Goal: Transaction & Acquisition: Download file/media

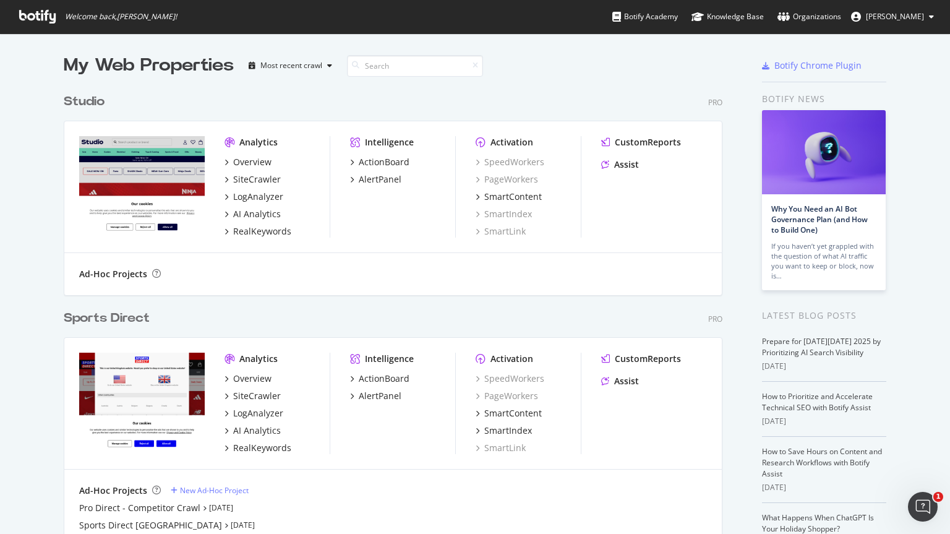
click at [913, 14] on span "[PERSON_NAME]" at bounding box center [895, 16] width 58 height 11
click at [881, 58] on link "Password settings" at bounding box center [889, 62] width 108 height 19
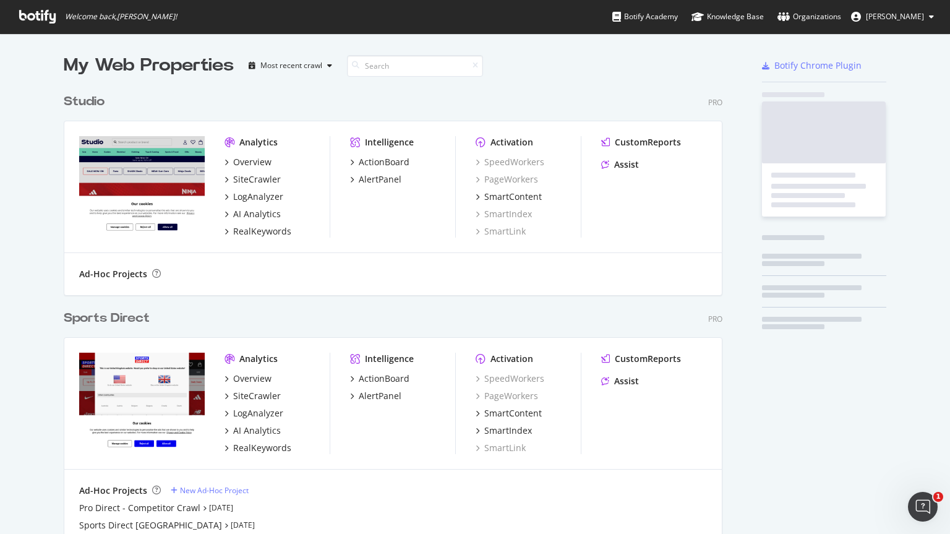
scroll to position [766, 659]
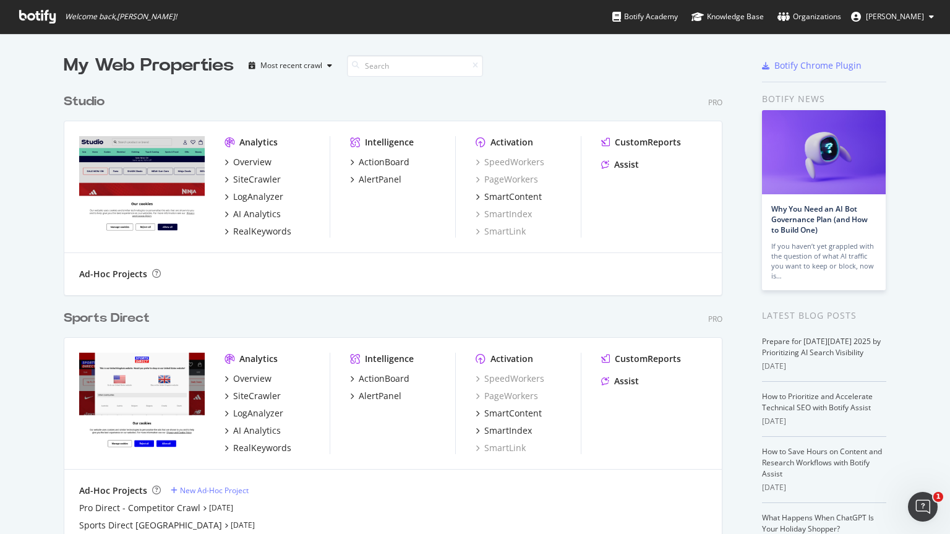
click at [124, 317] on div "Sports Direct" at bounding box center [107, 318] width 86 height 18
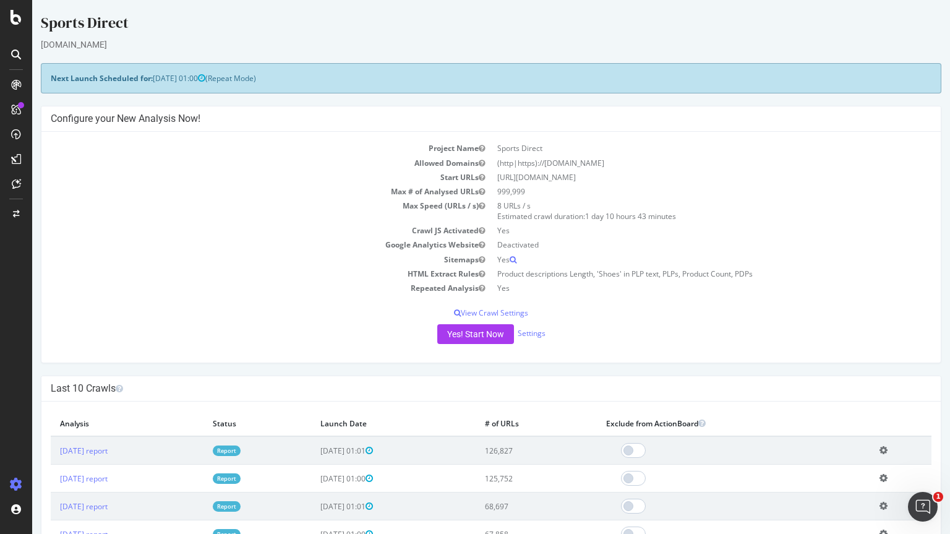
click at [19, 52] on icon at bounding box center [16, 54] width 10 height 10
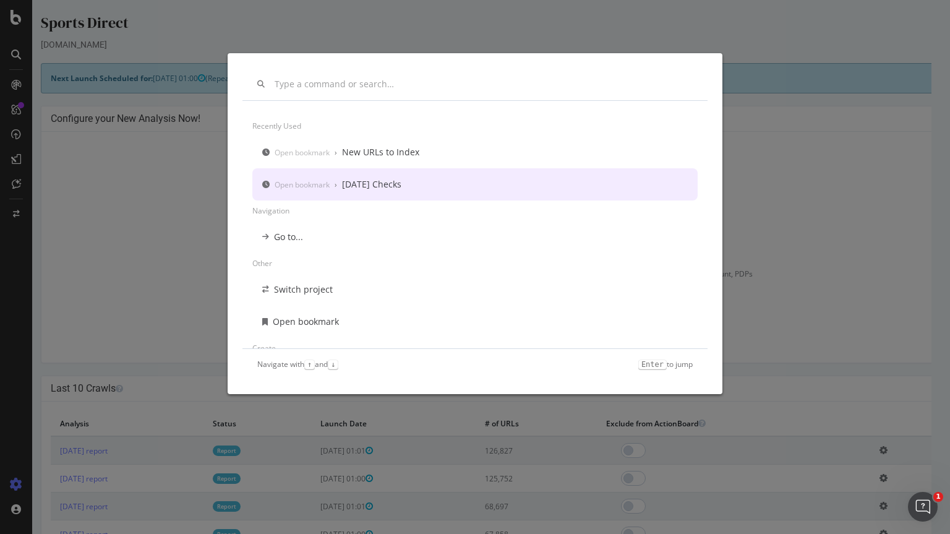
click at [392, 195] on div "Open bookmark › [DATE] Checks" at bounding box center [474, 184] width 445 height 32
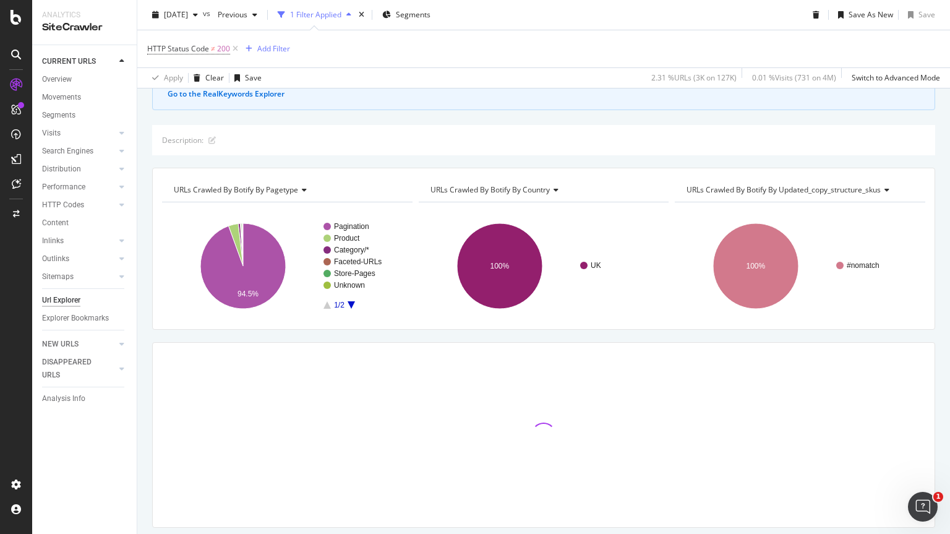
scroll to position [126, 0]
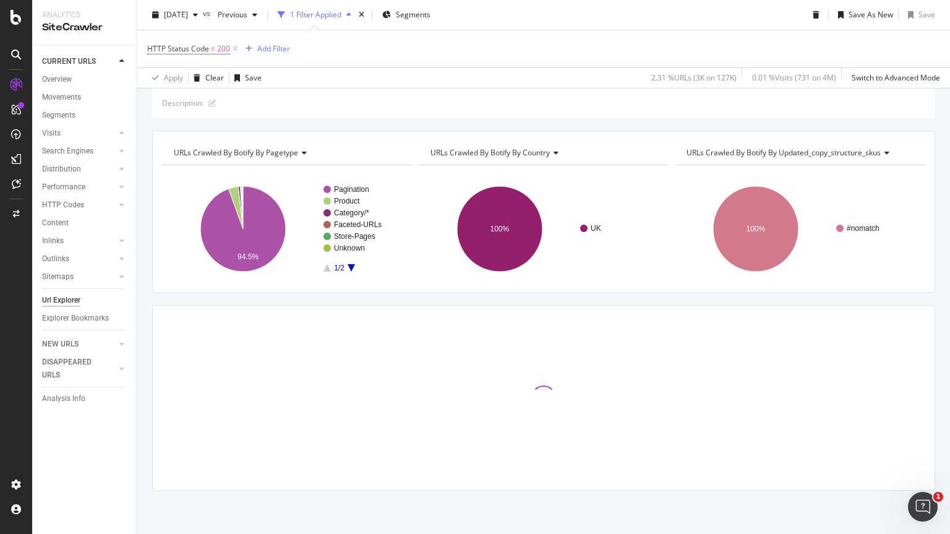
click at [715, 349] on div at bounding box center [544, 398] width 782 height 184
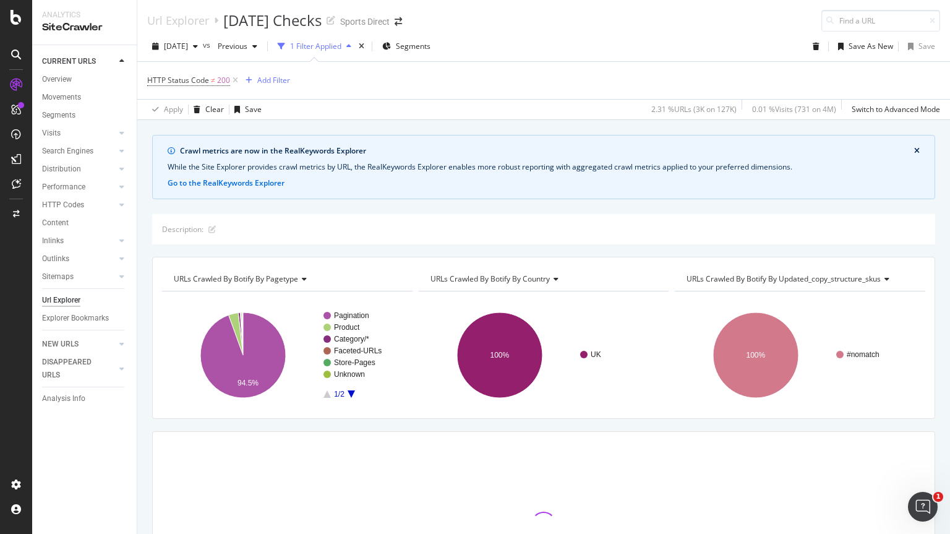
click at [914, 148] on icon "close banner" at bounding box center [917, 150] width 6 height 7
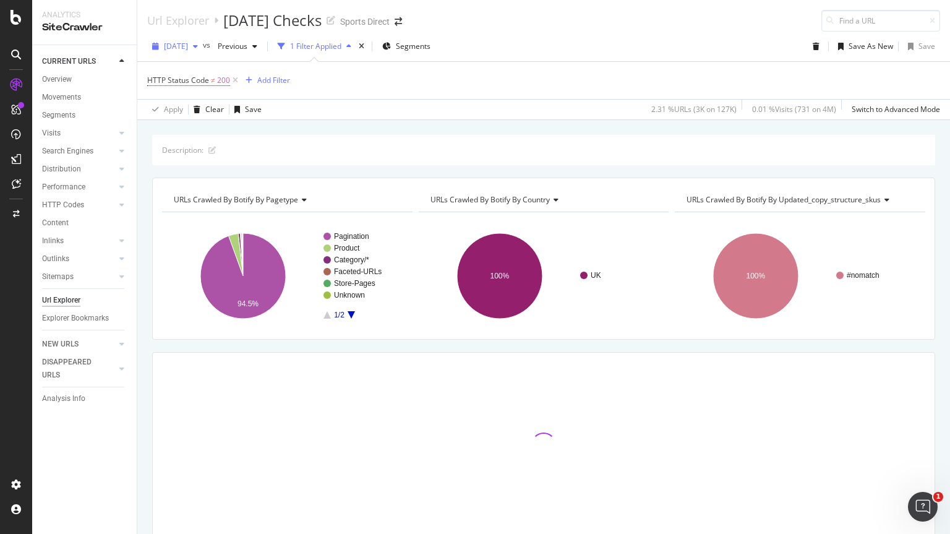
click at [203, 54] on div "[DATE]" at bounding box center [175, 46] width 56 height 19
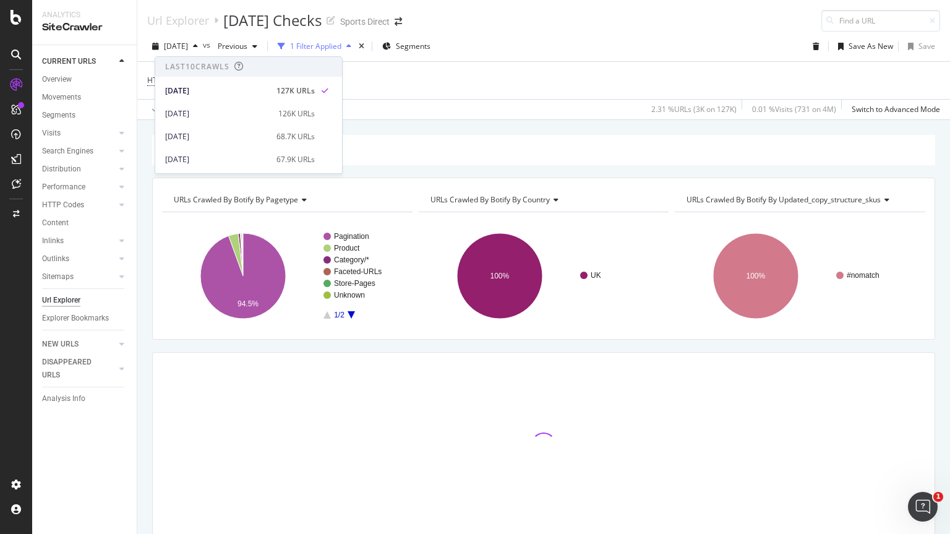
click at [493, 148] on div "Description:" at bounding box center [543, 150] width 783 height 30
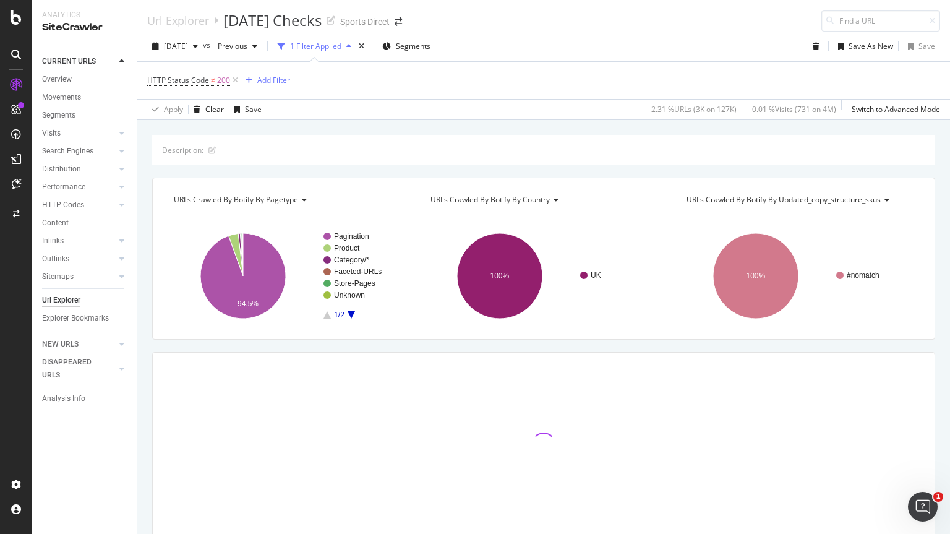
click at [493, 148] on div "Description:" at bounding box center [543, 150] width 783 height 30
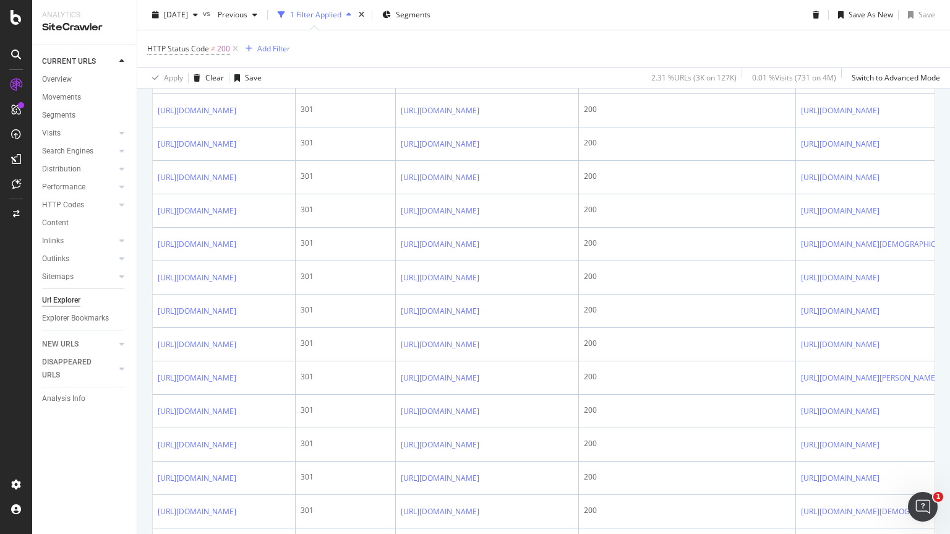
scroll to position [1983, 0]
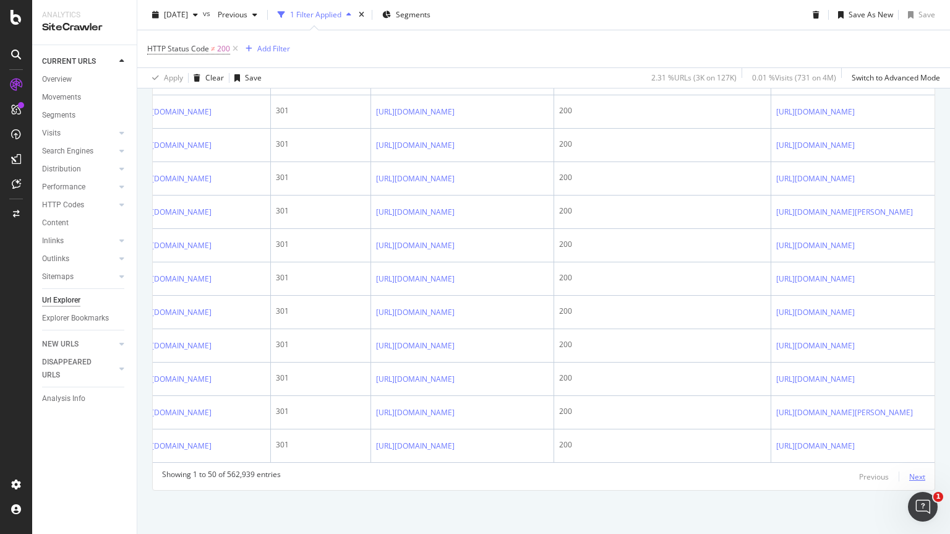
click at [909, 482] on div "Next" at bounding box center [917, 476] width 16 height 14
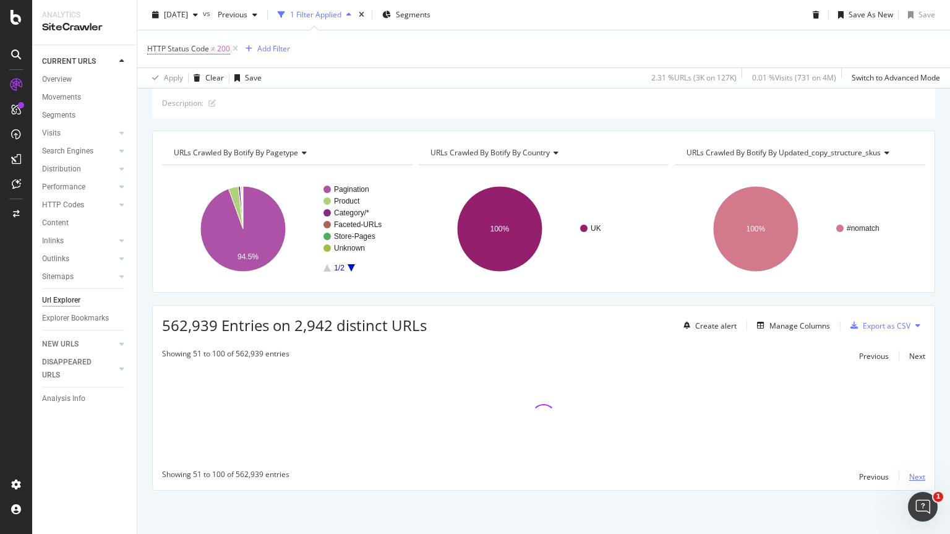
scroll to position [47, 0]
click at [882, 323] on div "Export as CSV" at bounding box center [887, 325] width 48 height 11
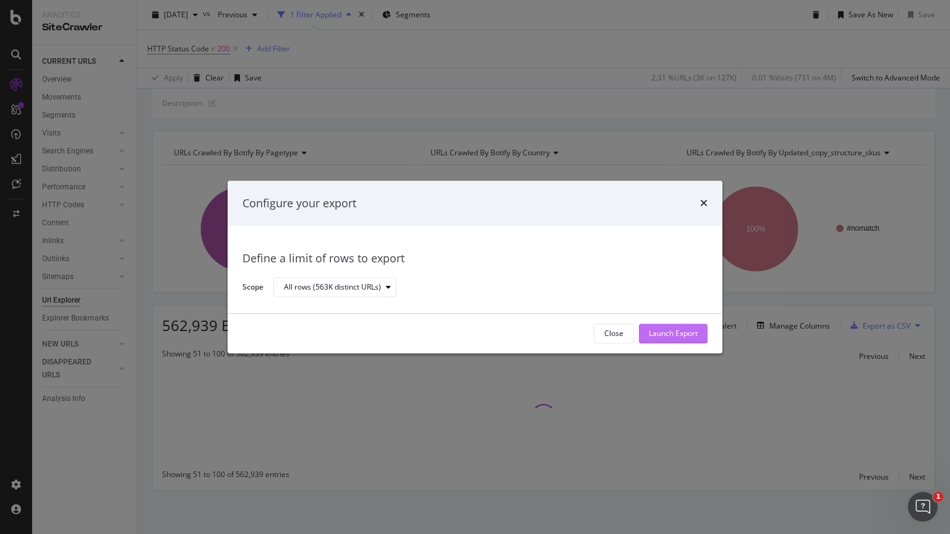
click at [676, 336] on div "Launch Export" at bounding box center [673, 333] width 49 height 11
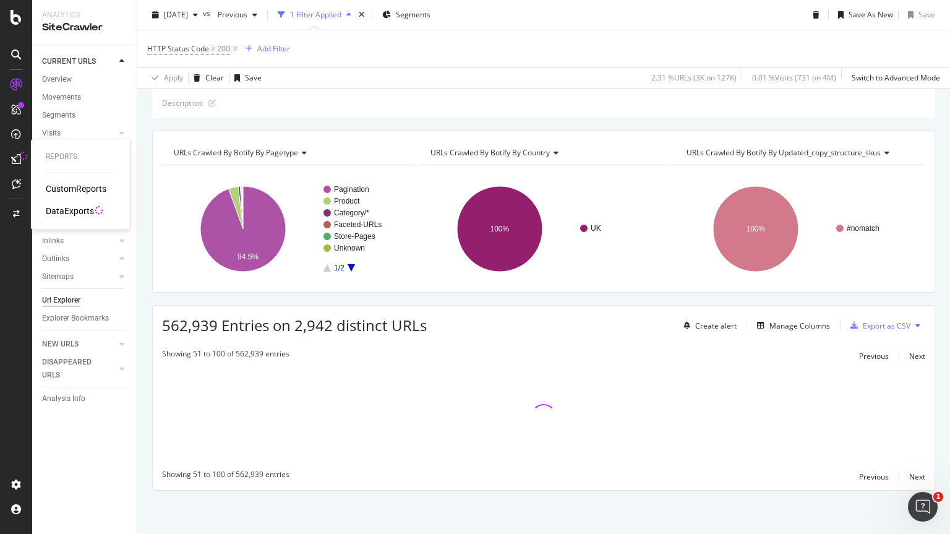
click at [77, 208] on div "DataExports" at bounding box center [70, 211] width 48 height 12
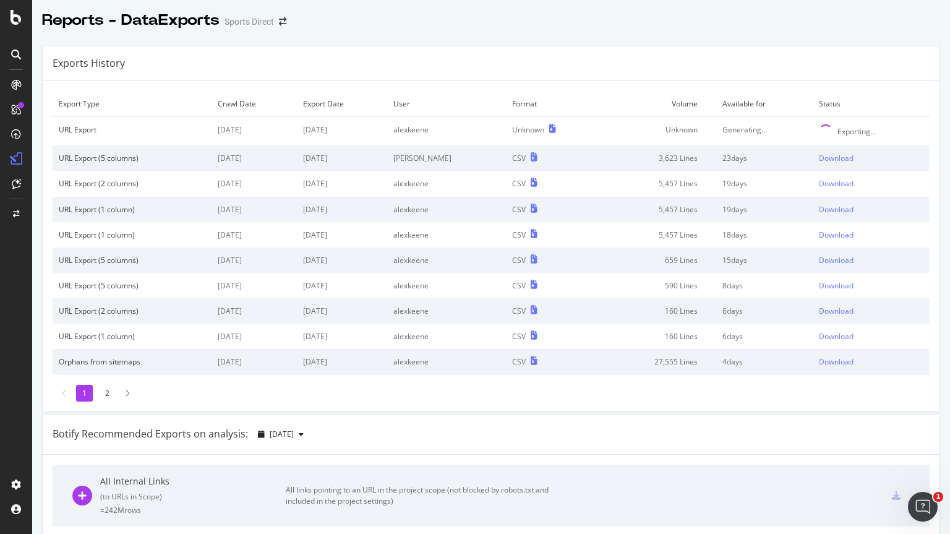
click at [673, 58] on div "Exports History" at bounding box center [491, 63] width 897 height 35
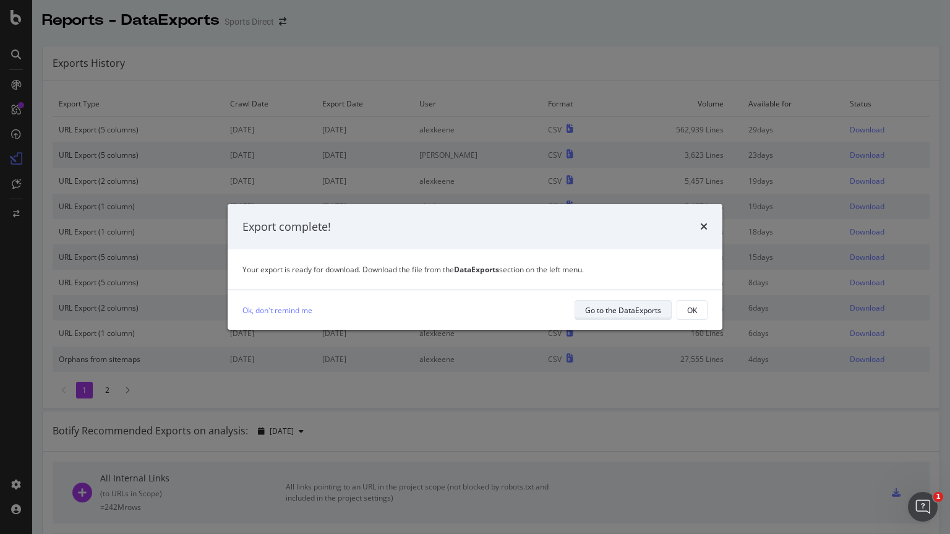
click at [609, 314] on div "Go to the DataExports" at bounding box center [623, 310] width 76 height 11
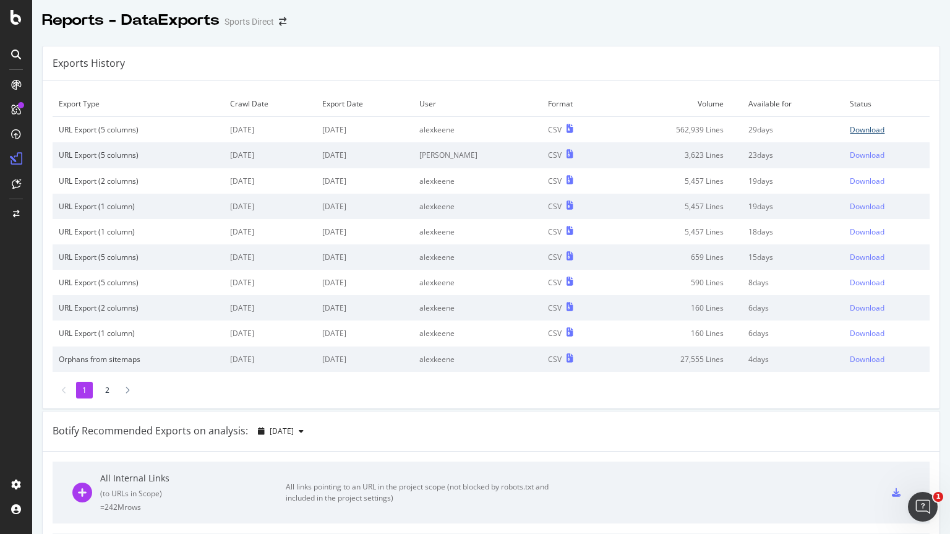
click at [852, 133] on div "Download" at bounding box center [867, 129] width 35 height 11
